Goal: Task Accomplishment & Management: Manage account settings

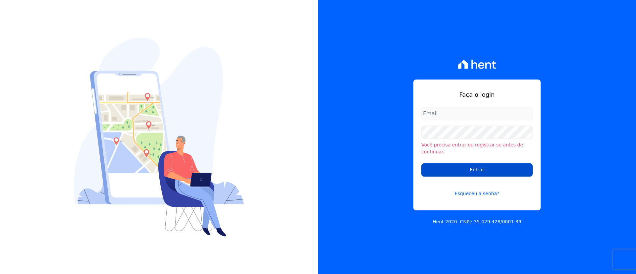
type input "[EMAIL_ADDRESS][DOMAIN_NAME]"
click at [506, 163] on input "Entrar" at bounding box center [476, 169] width 111 height 13
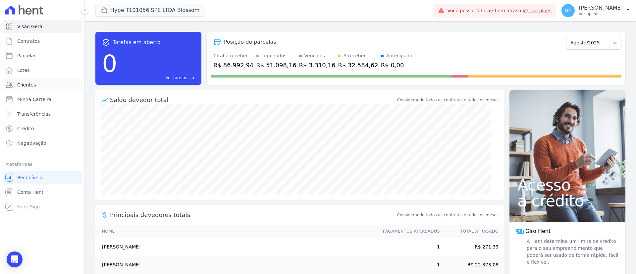
click at [35, 84] on link "Clientes" at bounding box center [42, 84] width 79 height 13
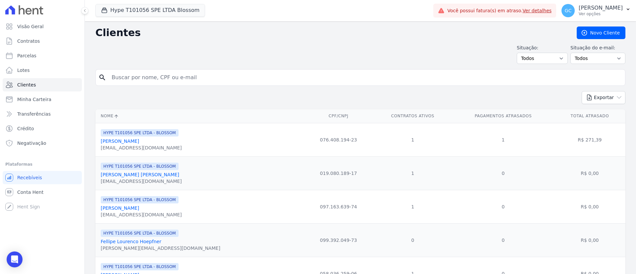
click at [202, 76] on input "search" at bounding box center [365, 77] width 514 height 13
paste input "[PERSON_NAME] [PERSON_NAME]"
type input "[PERSON_NAME] [PERSON_NAME]"
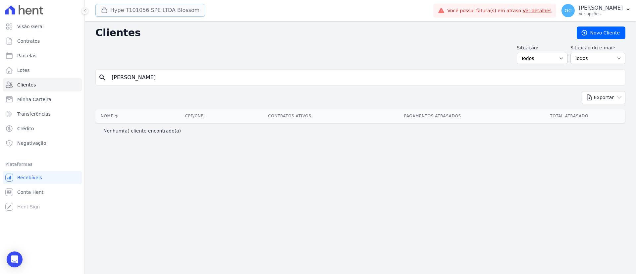
click at [106, 5] on button "Hype T101056 SPE LTDA Blossom" at bounding box center [150, 10] width 110 height 13
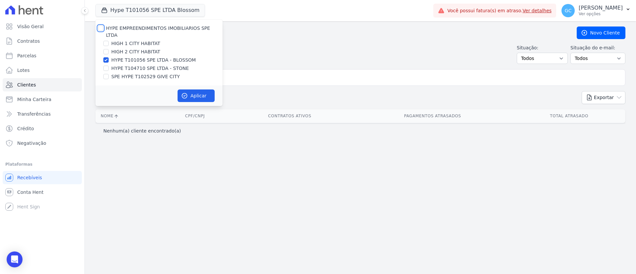
click at [102, 26] on input "HYPE EMPREENDIMENTOS IMOBILIARIOS SPE LTDA" at bounding box center [100, 27] width 5 height 5
checkbox input "true"
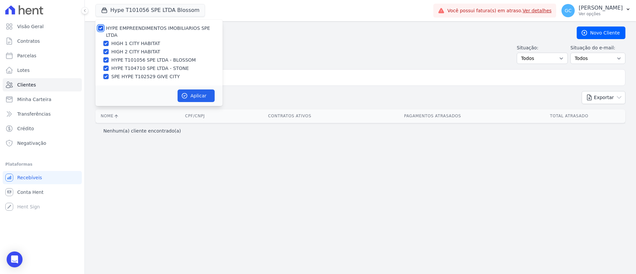
checkbox input "true"
click at [208, 89] on button "Aplicar" at bounding box center [195, 95] width 37 height 13
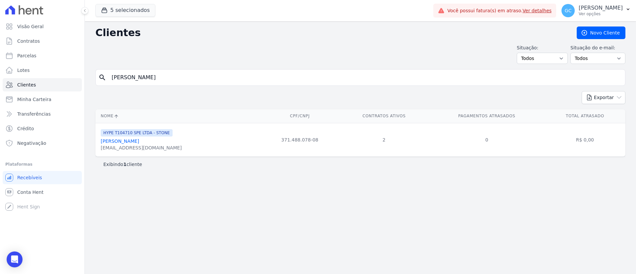
click at [125, 143] on link "[PERSON_NAME] [PERSON_NAME]" at bounding box center [120, 140] width 38 height 5
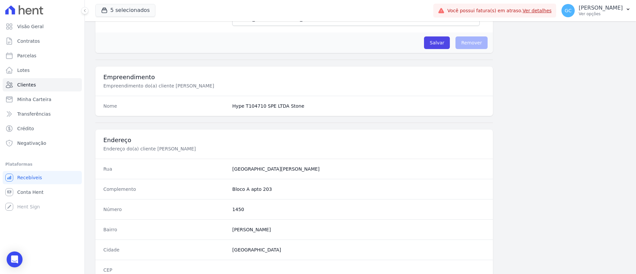
scroll to position [376, 0]
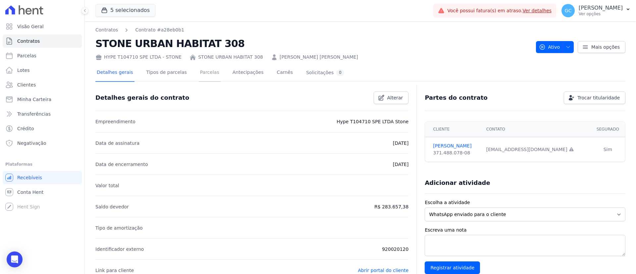
click at [206, 72] on link "Parcelas" at bounding box center [210, 73] width 22 height 18
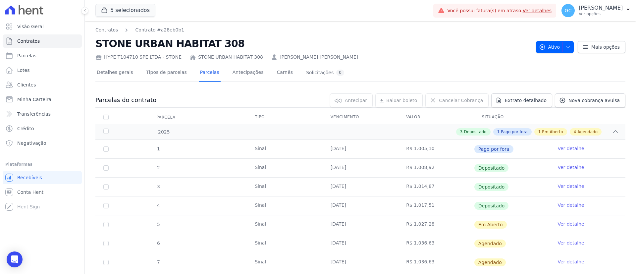
scroll to position [50, 0]
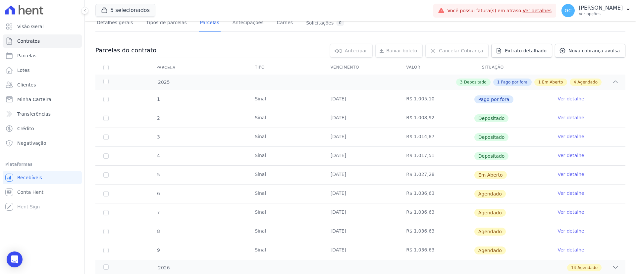
click at [567, 172] on link "Ver detalhe" at bounding box center [570, 174] width 26 height 7
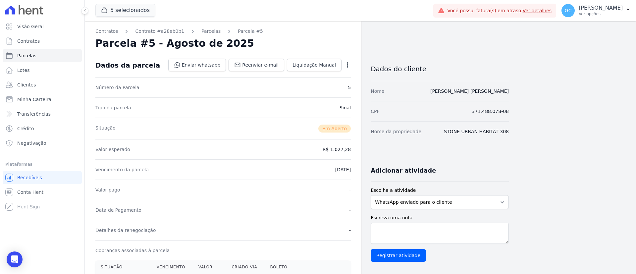
scroll to position [149, 0]
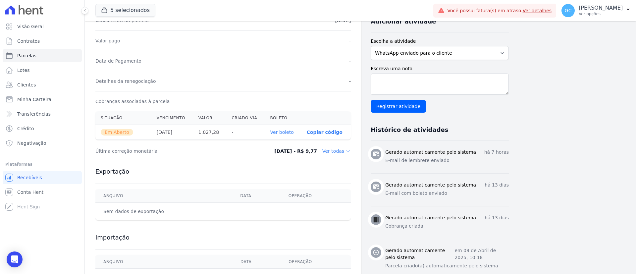
click at [285, 130] on link "Ver boleto" at bounding box center [282, 131] width 24 height 5
click at [290, 130] on link "Ver boleto" at bounding box center [282, 131] width 24 height 5
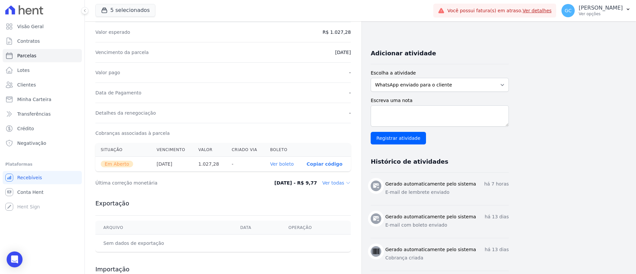
scroll to position [0, 0]
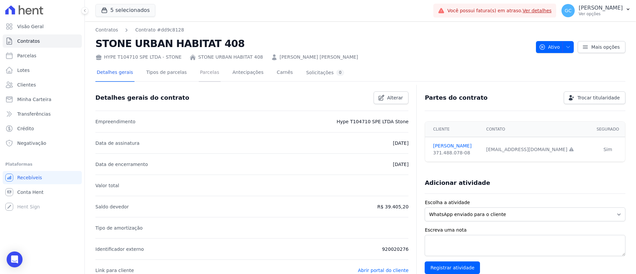
click at [199, 73] on link "Parcelas" at bounding box center [210, 73] width 22 height 18
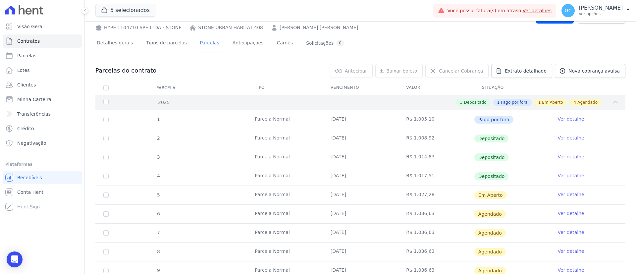
scroll to position [99, 0]
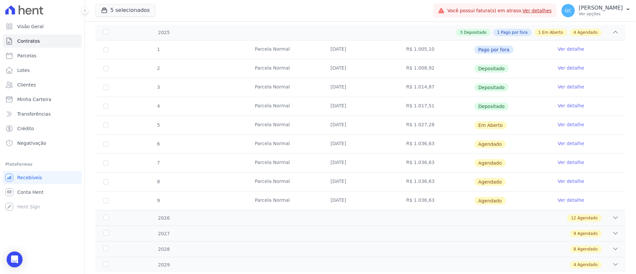
click at [560, 122] on link "Ver detalhe" at bounding box center [570, 124] width 26 height 7
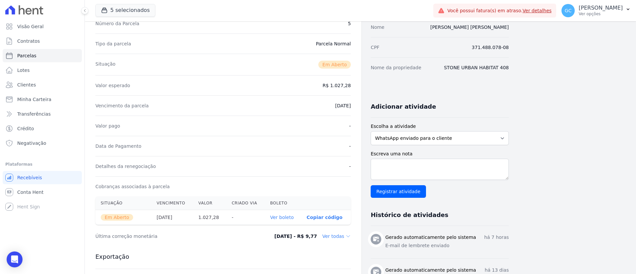
scroll to position [149, 0]
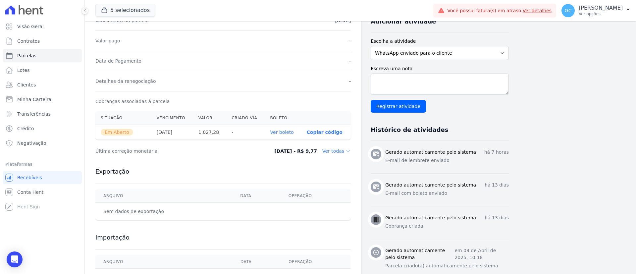
click at [281, 132] on link "Ver boleto" at bounding box center [282, 131] width 24 height 5
click at [285, 132] on link "Ver boleto" at bounding box center [282, 131] width 24 height 5
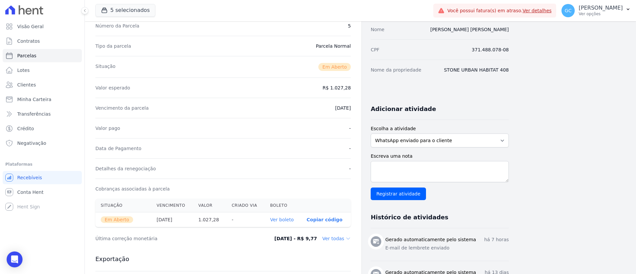
scroll to position [0, 0]
